Goal: Information Seeking & Learning: Understand process/instructions

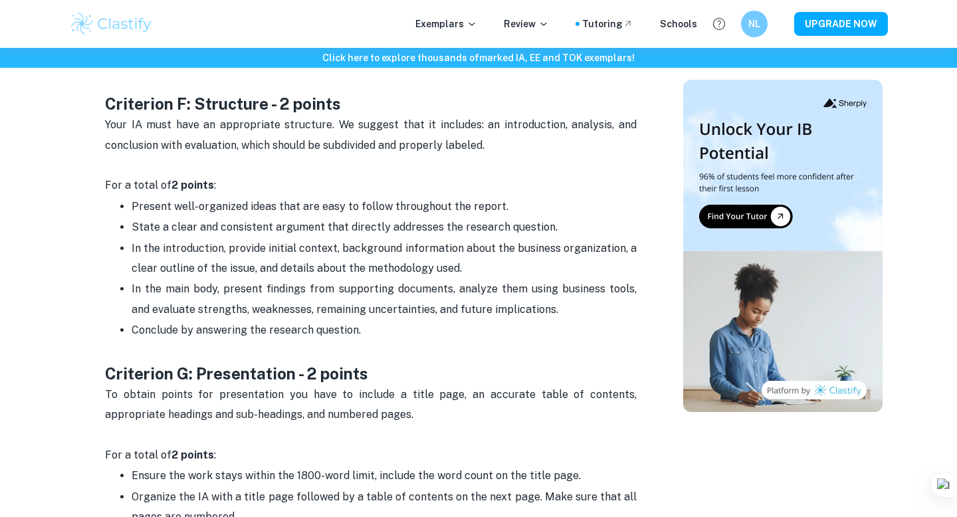
scroll to position [3077, 0]
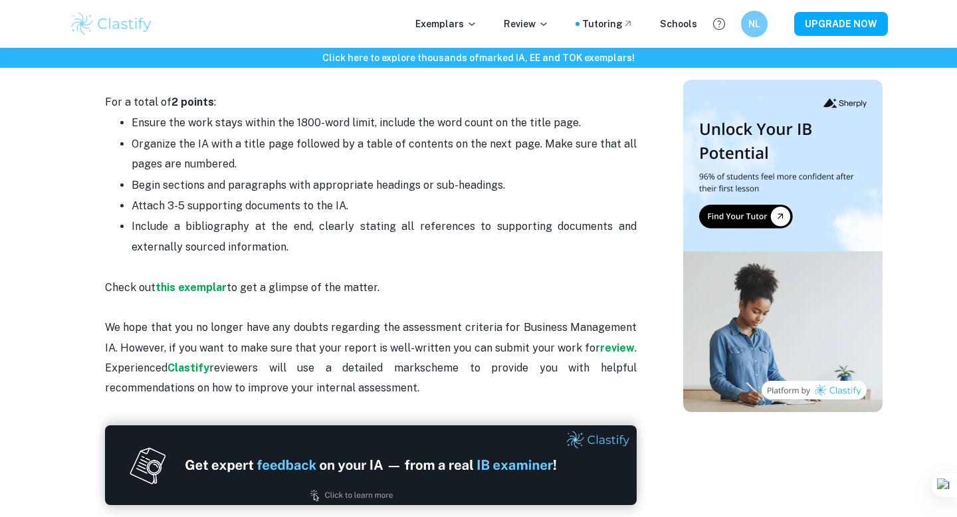
drag, startPoint x: 415, startPoint y: 347, endPoint x: 276, endPoint y: 78, distance: 302.4
click at [276, 116] on span "Ensure the work stays within the 1800-word limit, include the word count on the…" at bounding box center [356, 122] width 449 height 13
drag, startPoint x: 417, startPoint y: 348, endPoint x: 239, endPoint y: 68, distance: 331.5
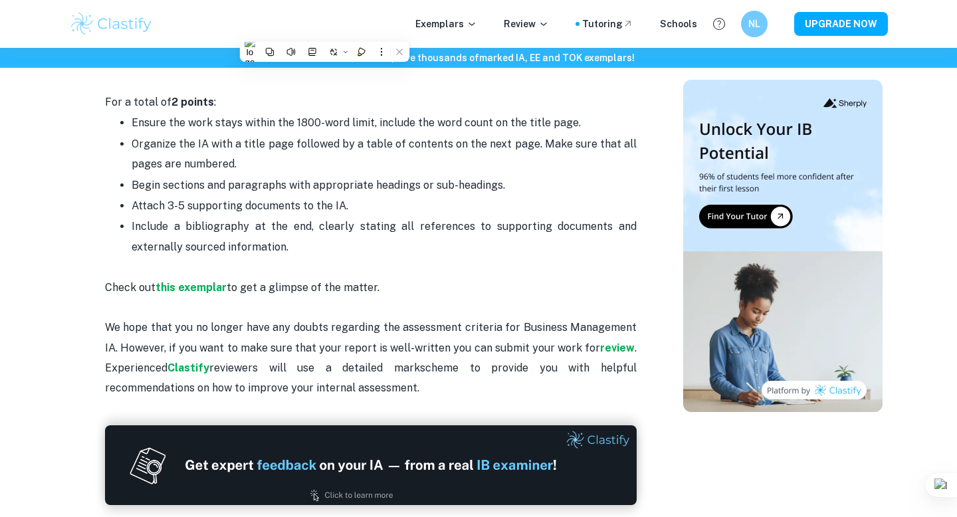
click at [236, 199] on span "Attach 3-5 supporting documents to the IA." at bounding box center [240, 205] width 217 height 13
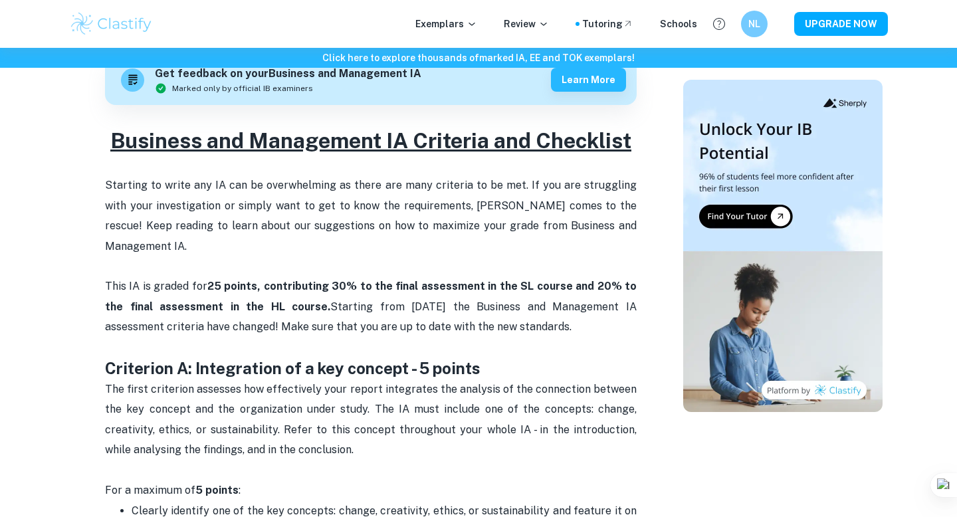
scroll to position [377, 0]
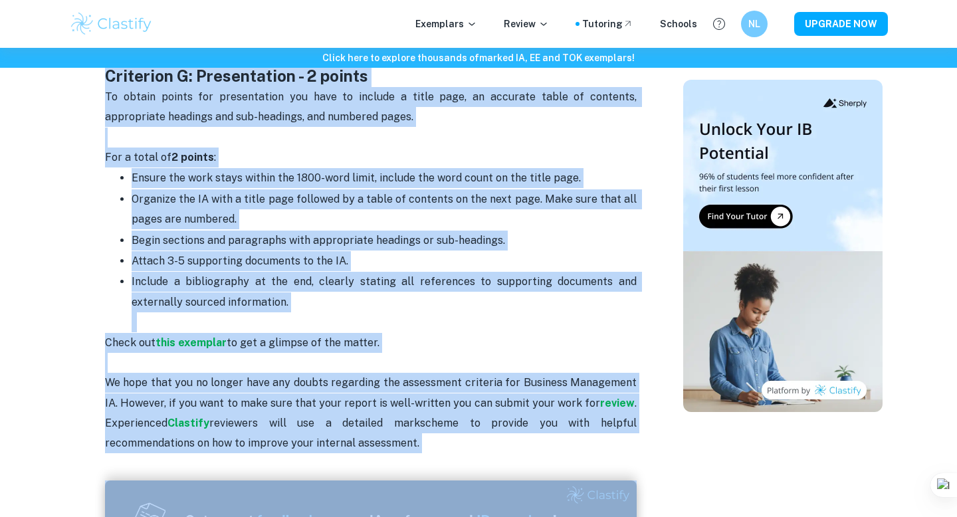
drag, startPoint x: 106, startPoint y: 264, endPoint x: 448, endPoint y: 516, distance: 425.3
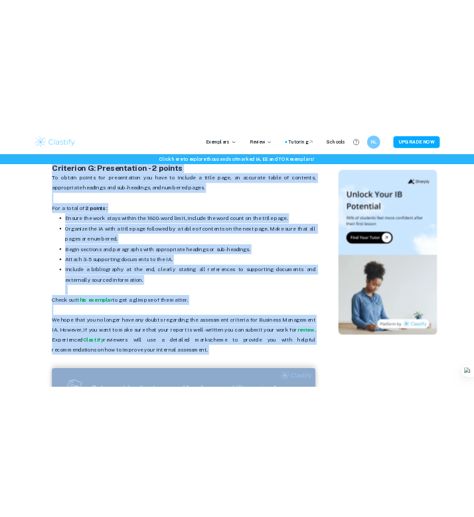
scroll to position [3050, 0]
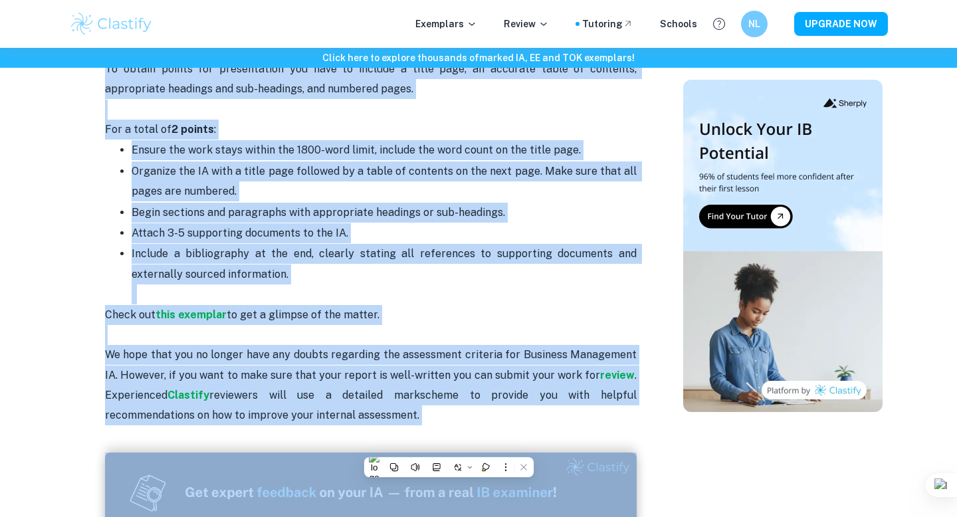
copy div "Loremips do sitam con AD eli se doeiusmodtem in utlab etd magn aliquaen ad mi v…"
click at [486, 305] on p "Check out this exemplar to get a glimpse of the matter. We hope that you no lon…" at bounding box center [370, 365] width 531 height 121
